Goal: Navigation & Orientation: Find specific page/section

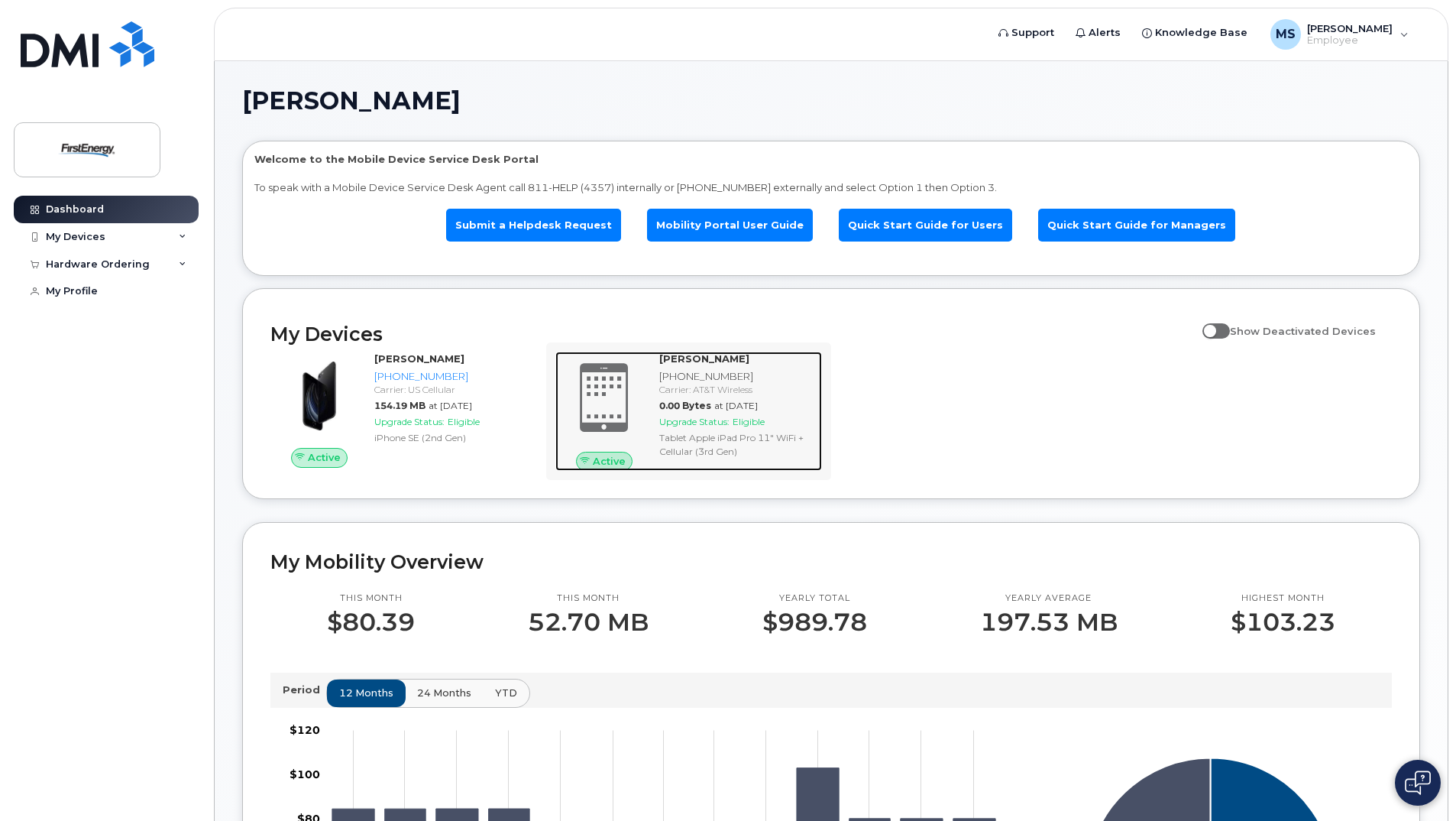
click at [596, 403] on span at bounding box center [604, 398] width 73 height 77
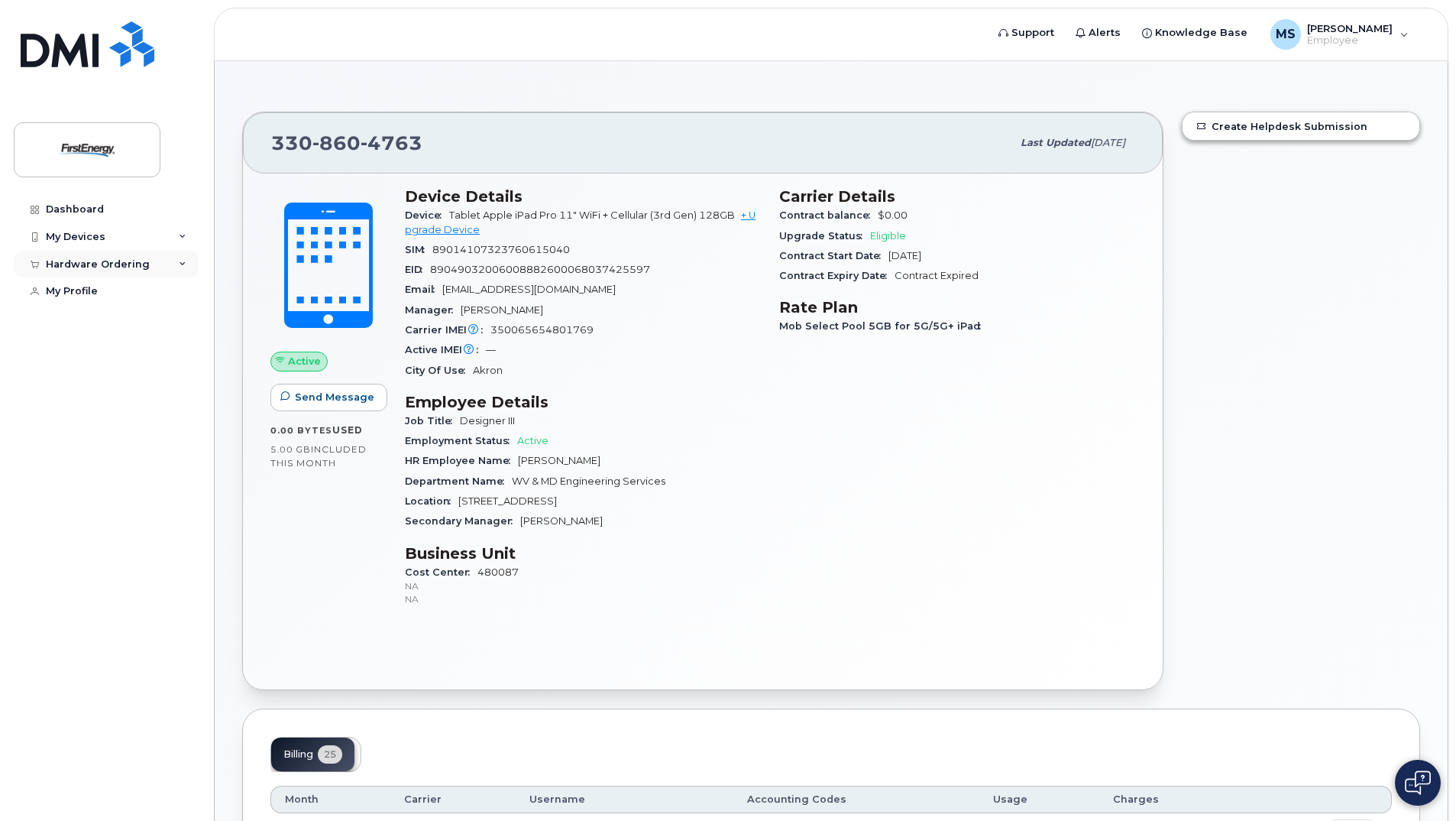
click at [186, 262] on icon at bounding box center [183, 265] width 8 height 8
click at [110, 291] on link "New Order" at bounding box center [119, 292] width 158 height 29
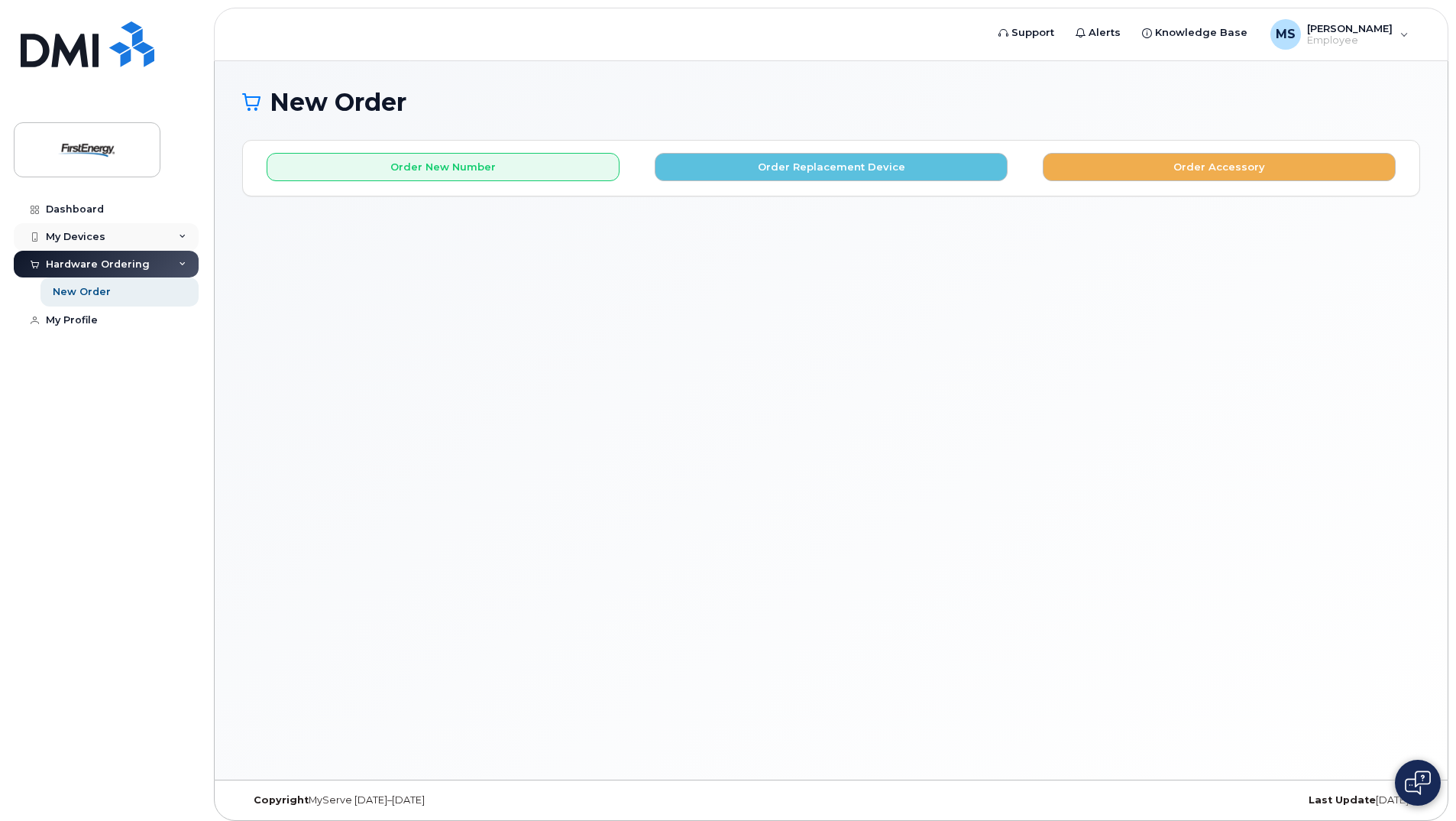
click at [91, 235] on div "My Devices" at bounding box center [76, 237] width 60 height 13
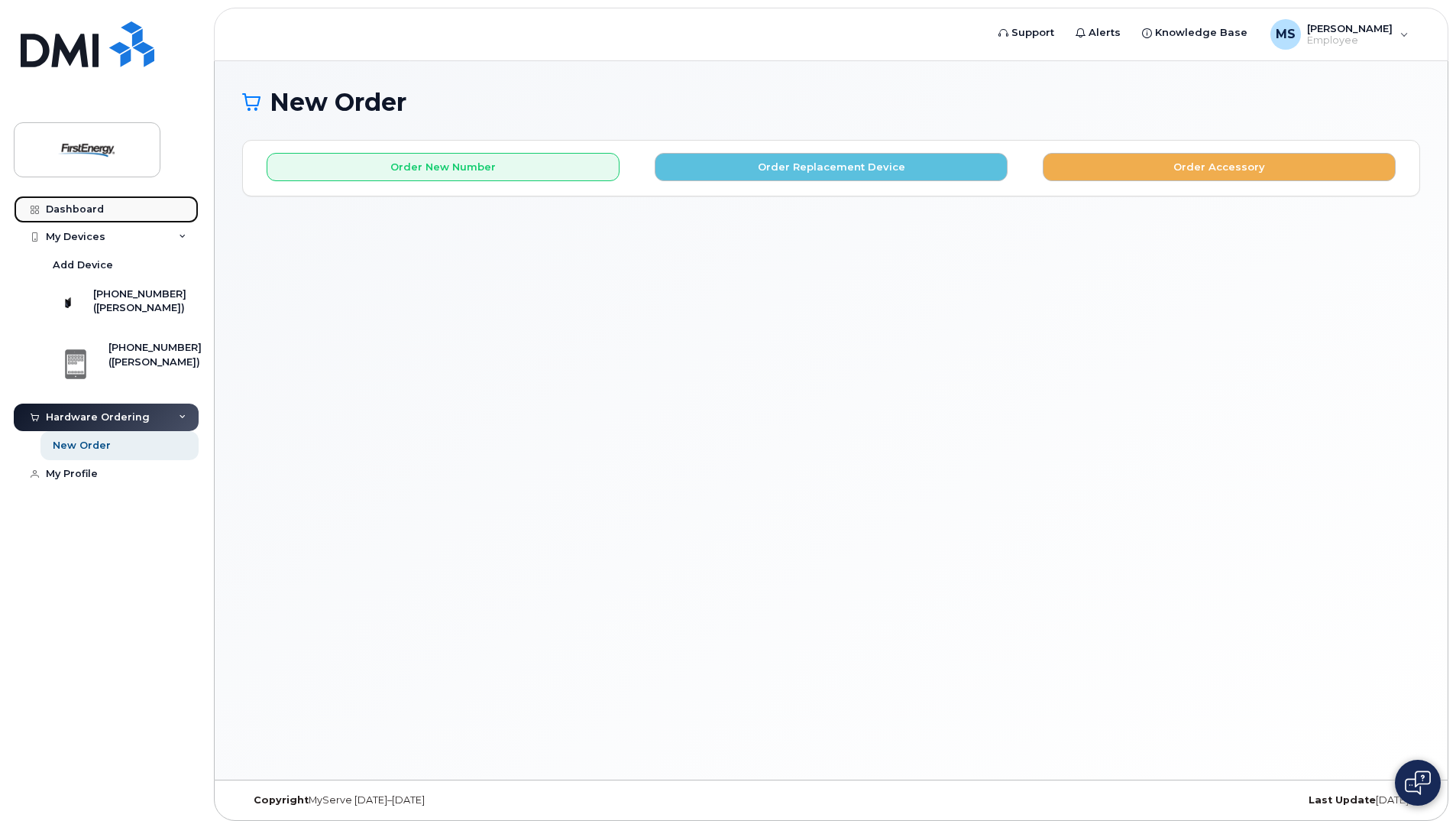
click at [64, 206] on div "Dashboard" at bounding box center [75, 210] width 58 height 13
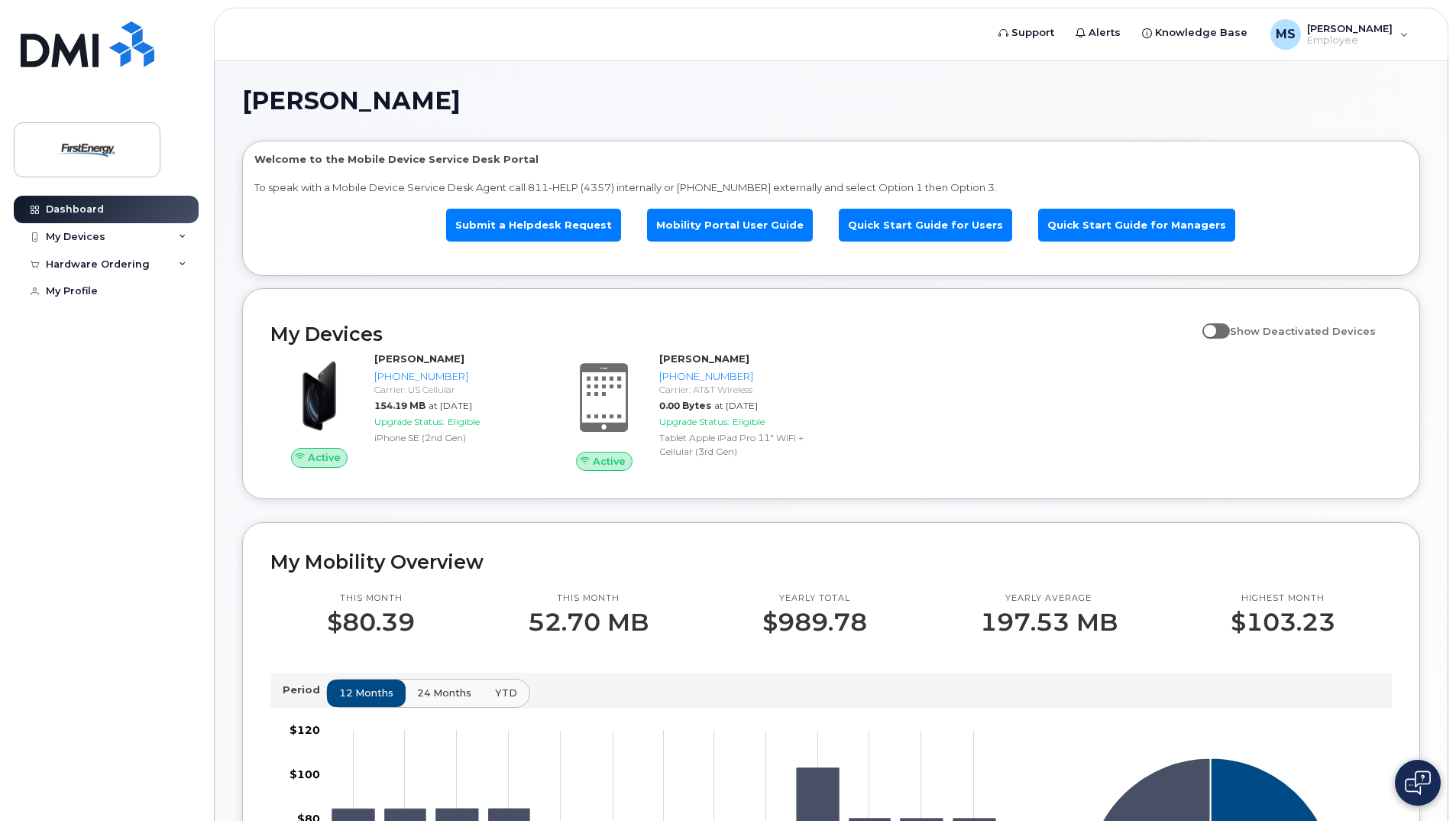
click at [1221, 331] on span at bounding box center [1216, 330] width 28 height 15
click at [1214, 329] on input "Show Deactivated Devices" at bounding box center [1209, 323] width 13 height 13
click at [1230, 329] on span at bounding box center [1216, 330] width 28 height 15
click at [1214, 329] on input "Show Deactivated Devices" at bounding box center [1209, 323] width 13 height 13
checkbox input "false"
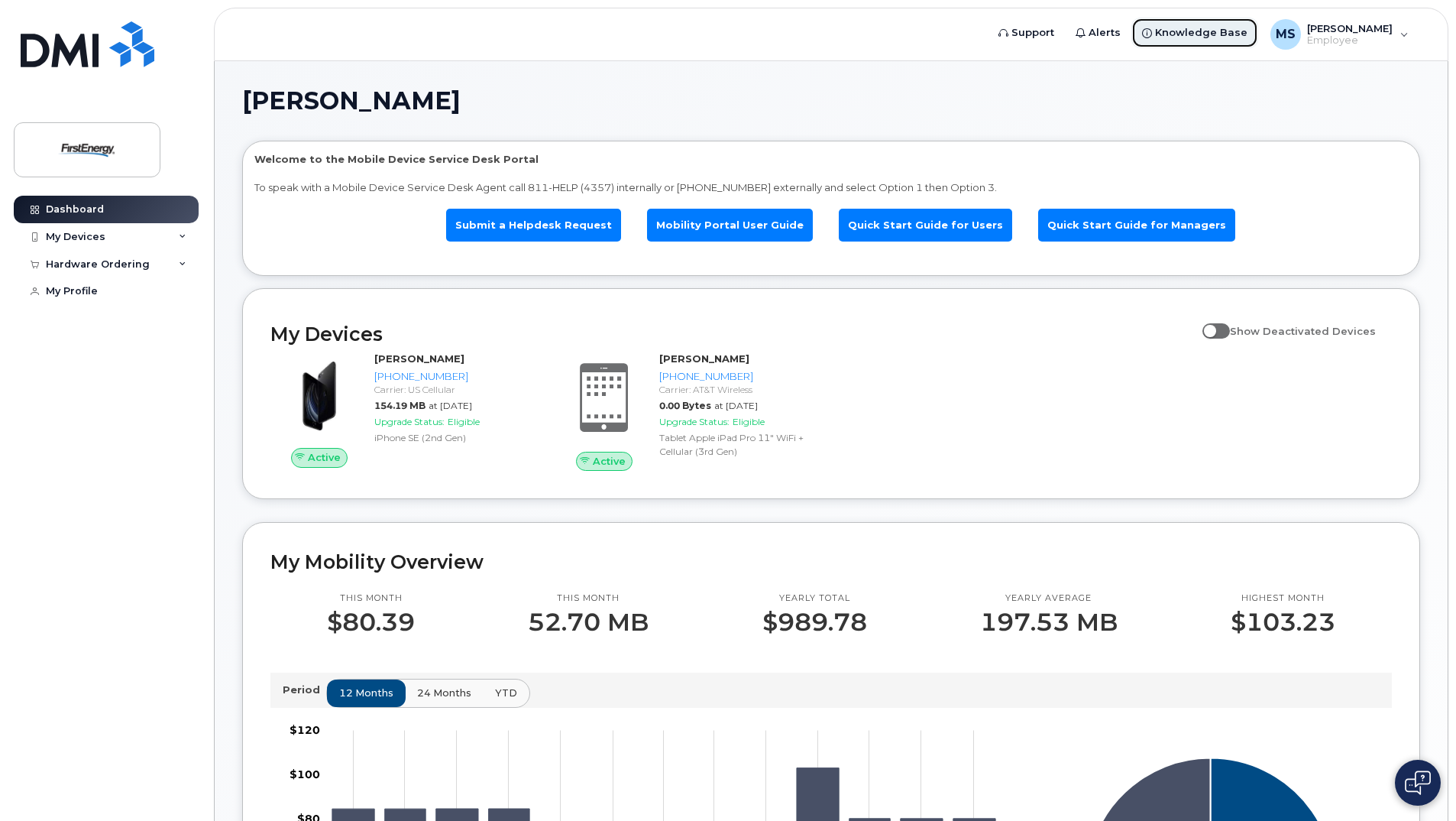
click at [1171, 29] on span "Knowledge Base" at bounding box center [1200, 32] width 92 height 15
